Goal: Check status

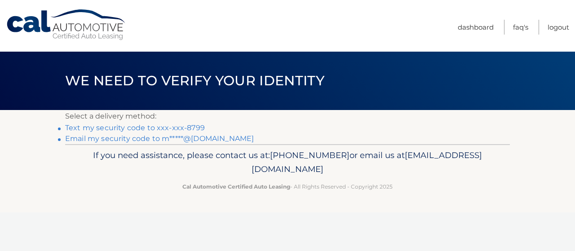
click at [193, 129] on link "Text my security code to xxx-xxx-8799" at bounding box center [135, 128] width 140 height 9
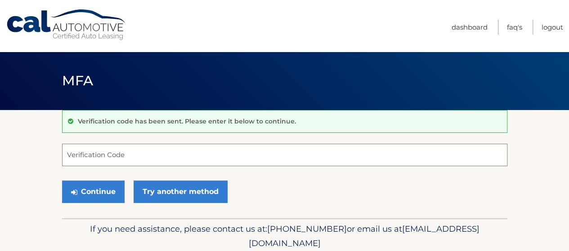
click at [161, 150] on input "Verification Code" at bounding box center [284, 155] width 445 height 22
type input "463667"
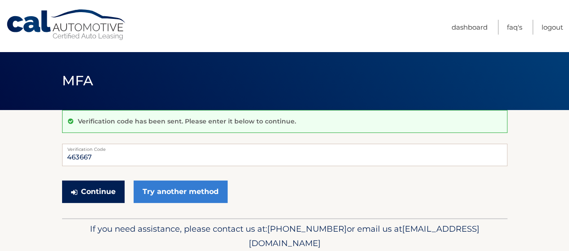
click at [93, 188] on button "Continue" at bounding box center [93, 192] width 62 height 22
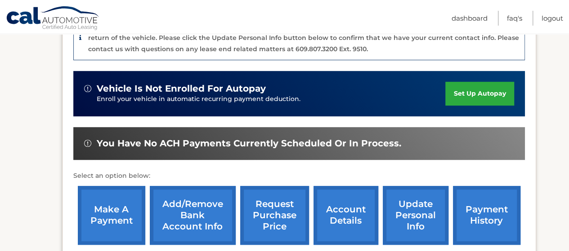
scroll to position [315, 0]
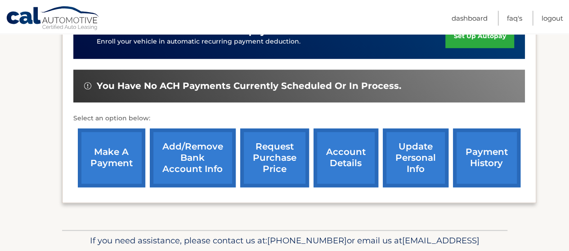
click at [350, 162] on link "account details" at bounding box center [345, 158] width 65 height 59
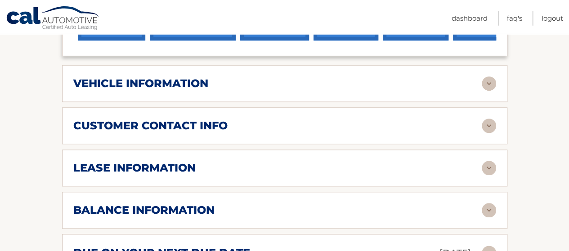
scroll to position [449, 0]
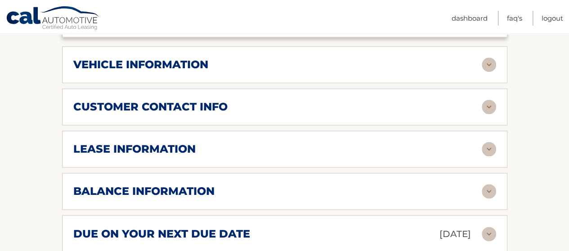
click at [342, 185] on div "balance information" at bounding box center [277, 191] width 408 height 13
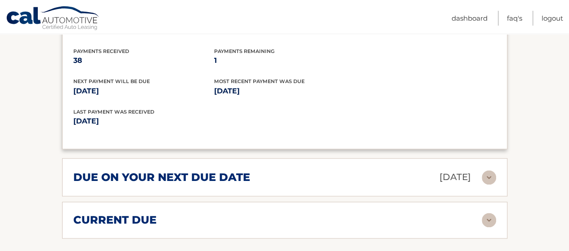
scroll to position [629, 0]
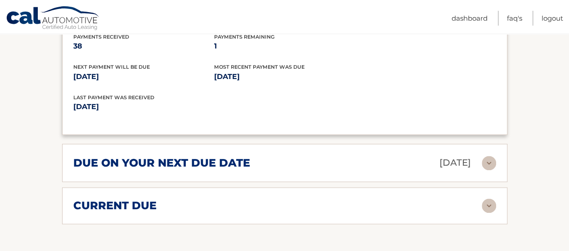
click at [357, 199] on div "current due" at bounding box center [277, 205] width 408 height 13
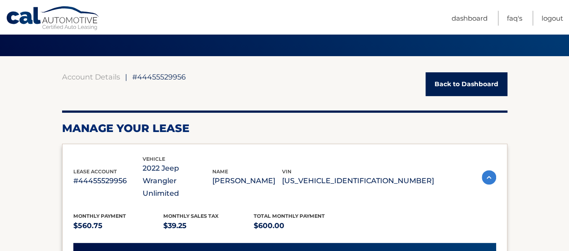
scroll to position [90, 0]
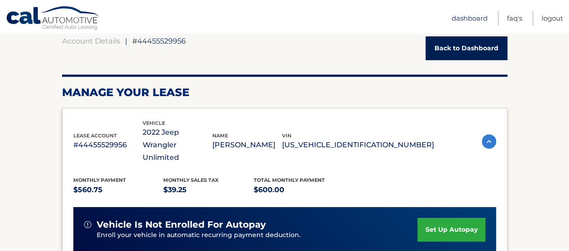
click at [477, 18] on link "Dashboard" at bounding box center [469, 18] width 36 height 15
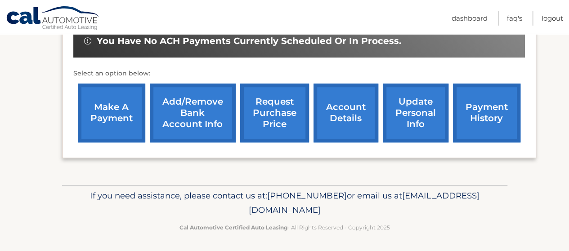
scroll to position [360, 0]
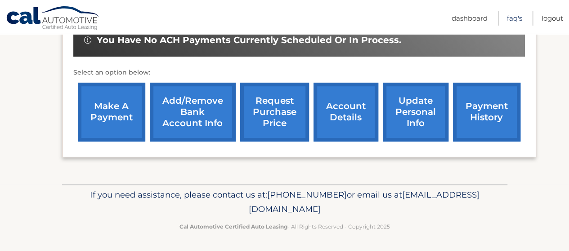
click at [510, 18] on link "FAQ's" at bounding box center [514, 18] width 15 height 15
